Goal: Find specific page/section: Find specific page/section

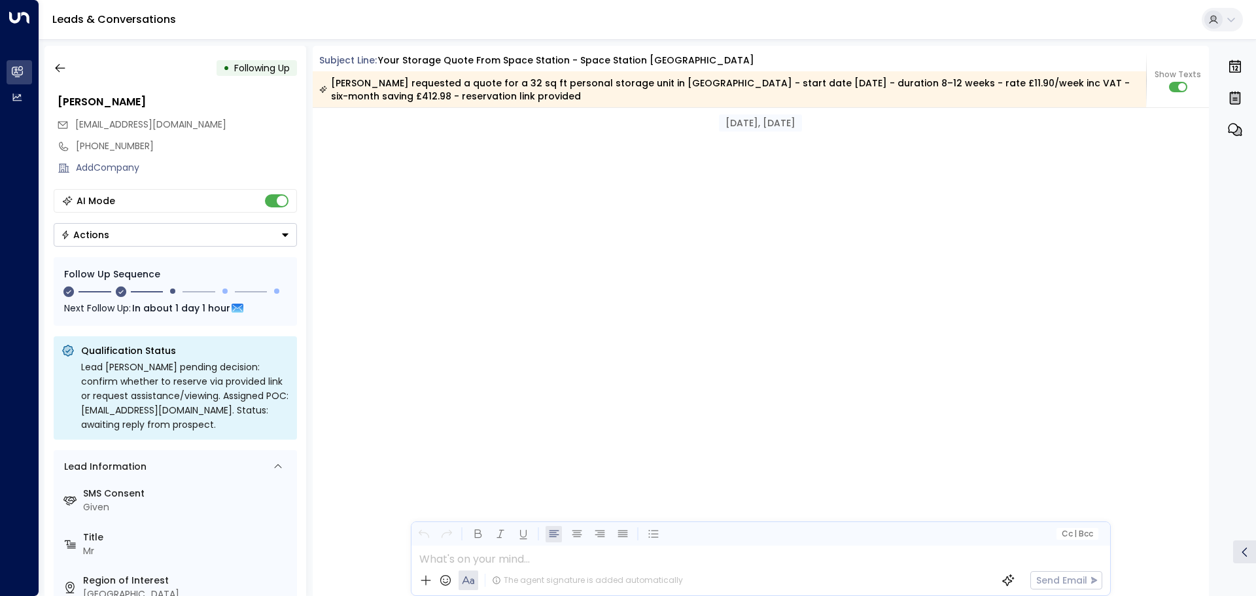
scroll to position [1242, 0]
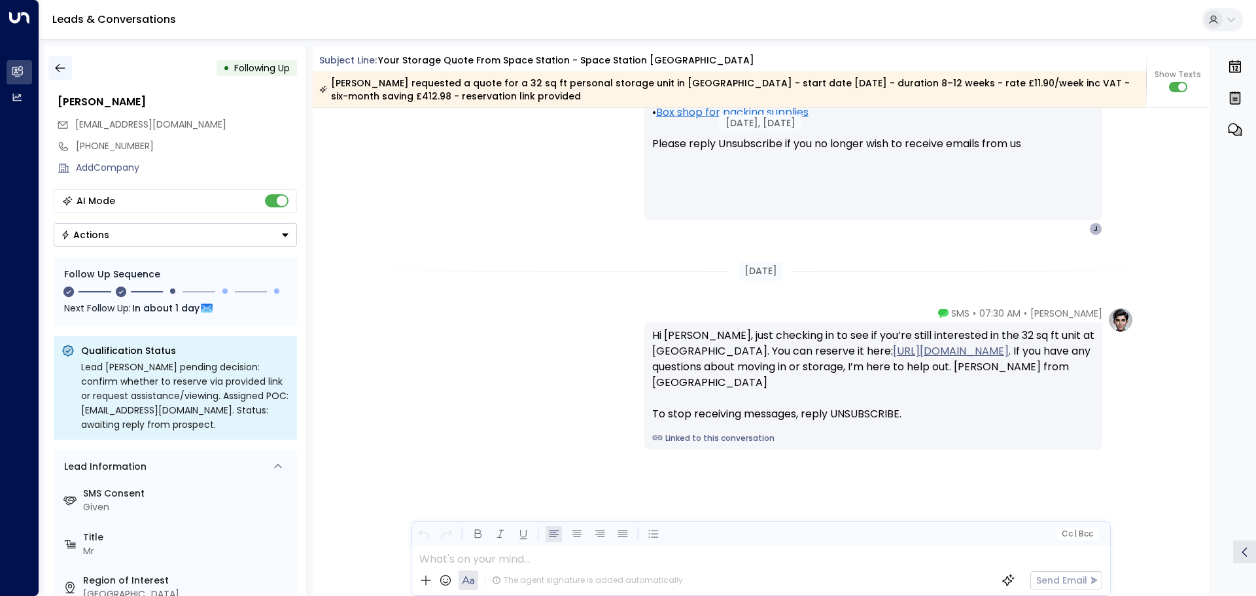
click at [63, 67] on icon "button" at bounding box center [60, 67] width 13 height 13
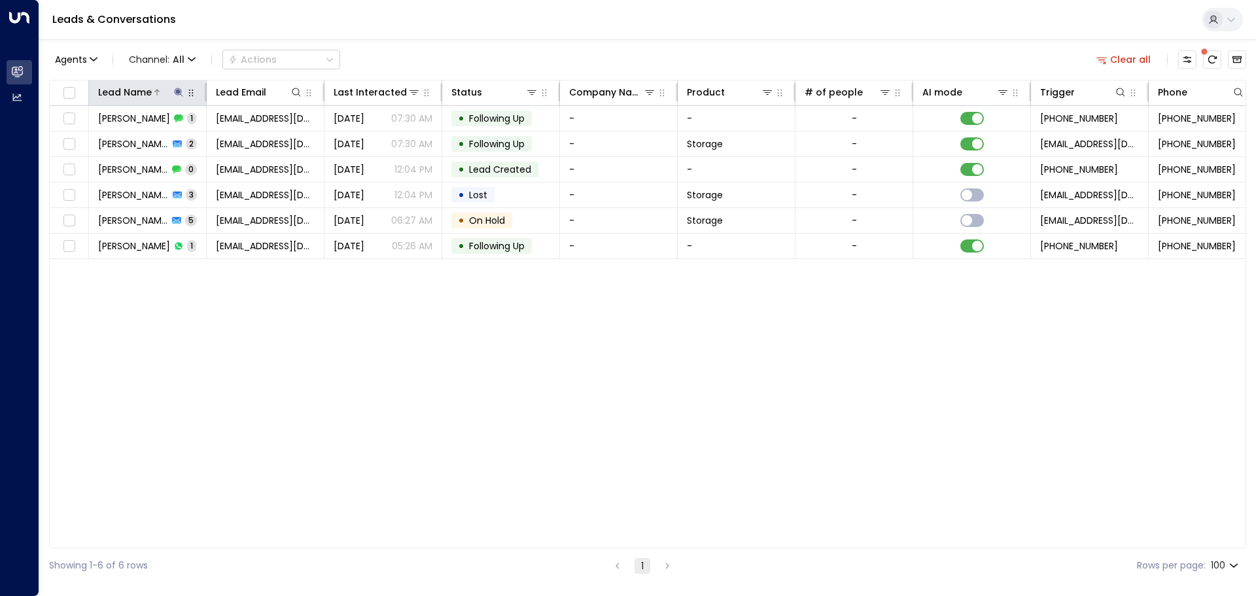
click at [178, 92] on icon at bounding box center [178, 92] width 9 height 9
type input "*"
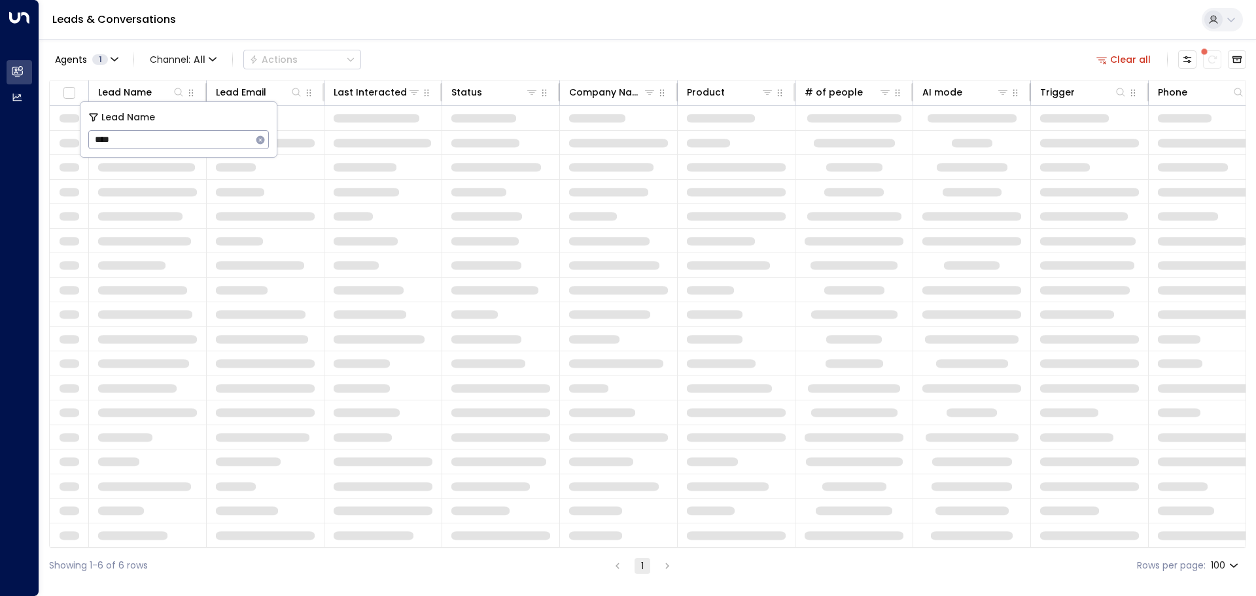
type input "****"
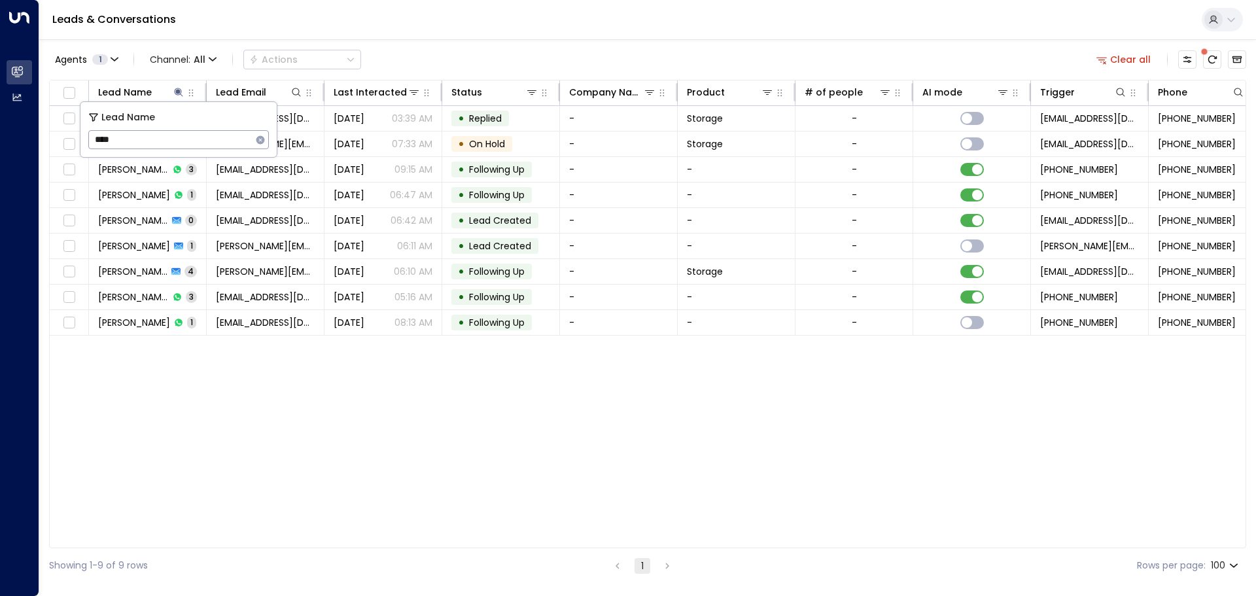
click at [376, 43] on div "Agents 1 Channel: All Actions Clear all Lead Name Lead Email Last Interacted St…" at bounding box center [647, 311] width 1197 height 544
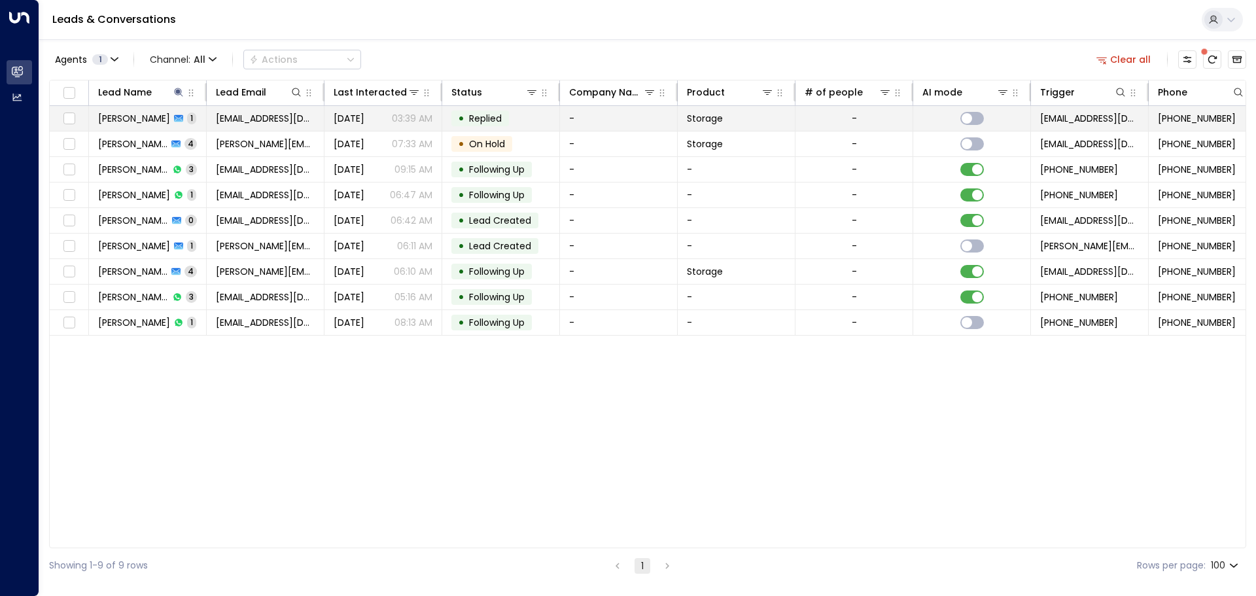
click at [141, 112] on span "[PERSON_NAME]" at bounding box center [134, 118] width 72 height 13
